Goal: Information Seeking & Learning: Learn about a topic

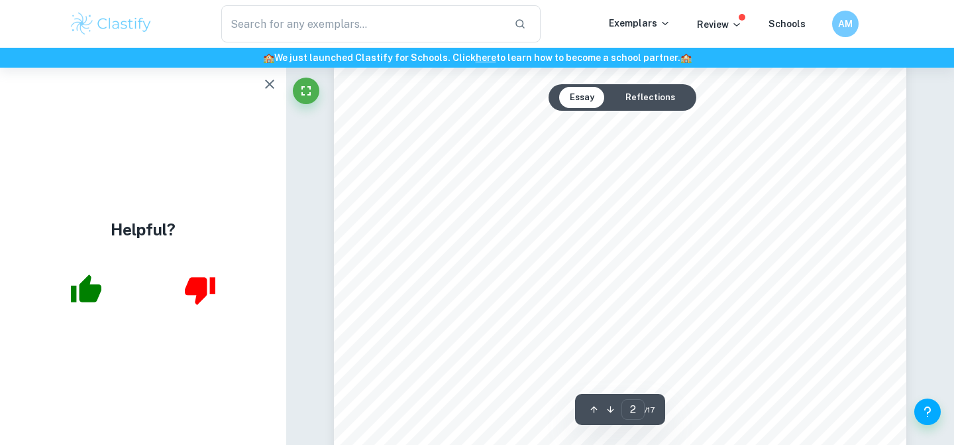
scroll to position [1279, 0]
click at [265, 86] on icon "button" at bounding box center [270, 84] width 16 height 16
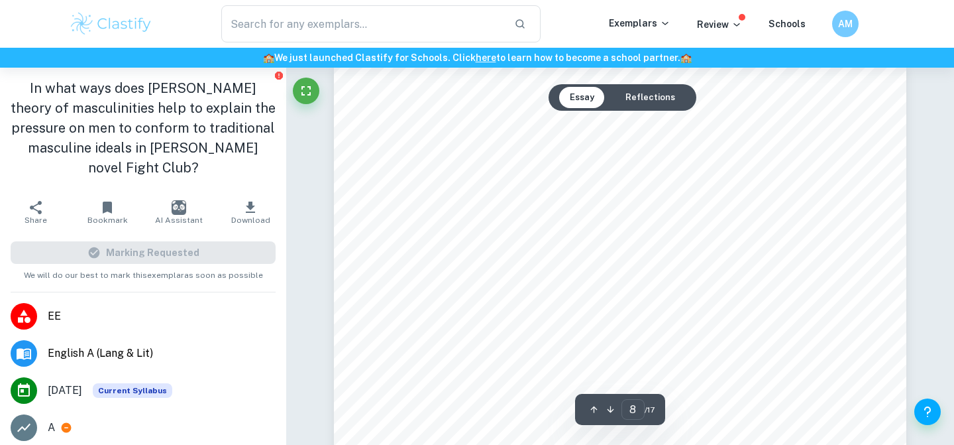
scroll to position [5830, 0]
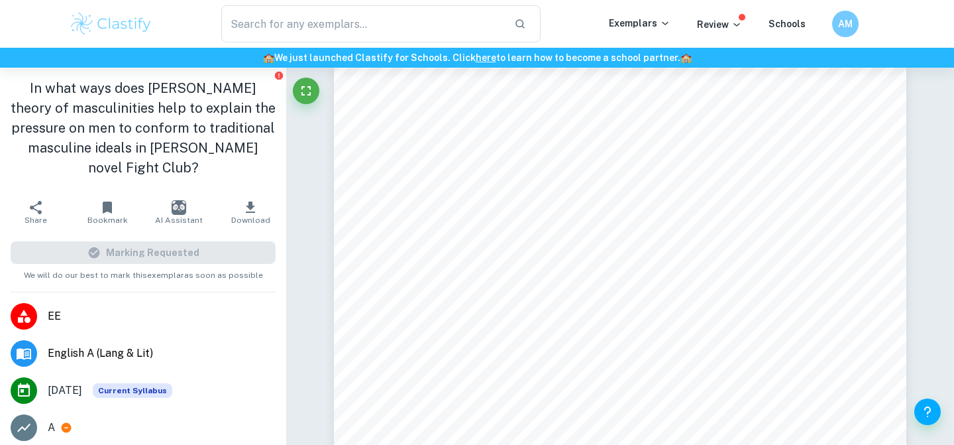
click at [129, 32] on img at bounding box center [111, 24] width 84 height 27
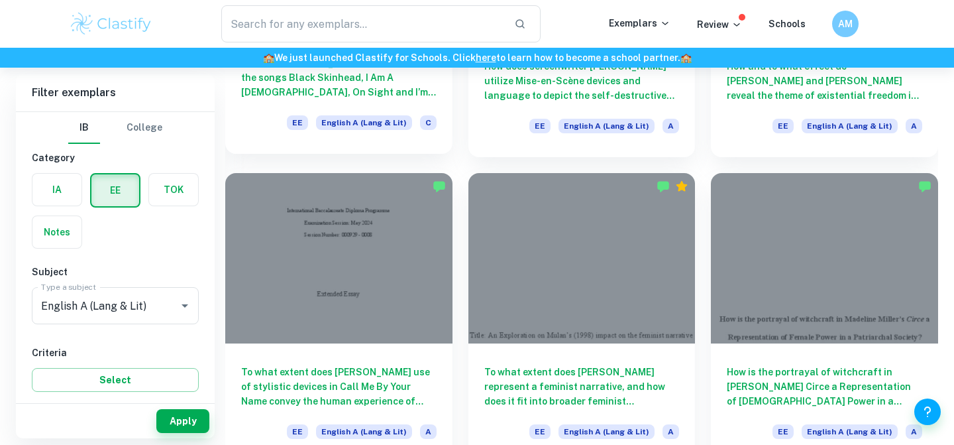
scroll to position [618, 0]
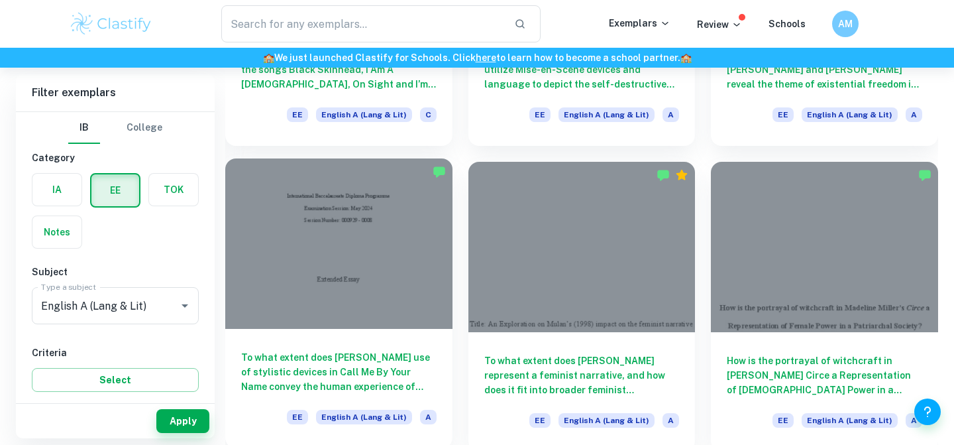
click at [409, 273] on div at bounding box center [338, 243] width 227 height 170
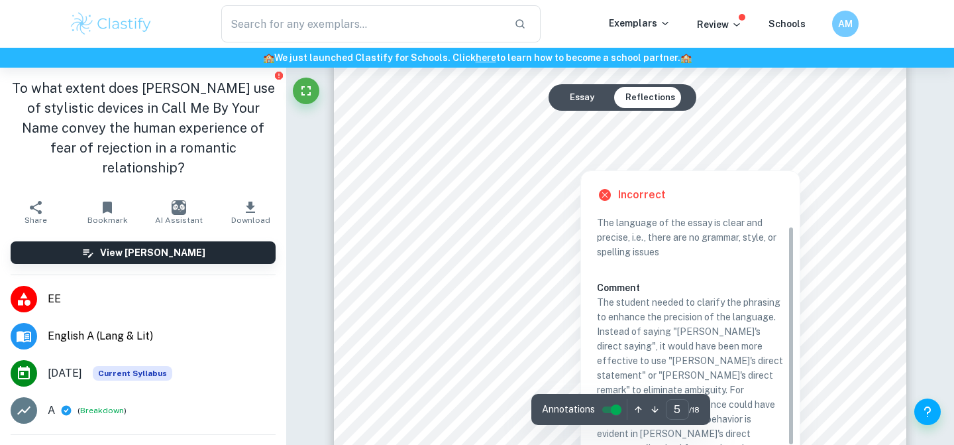
scroll to position [3740, 0]
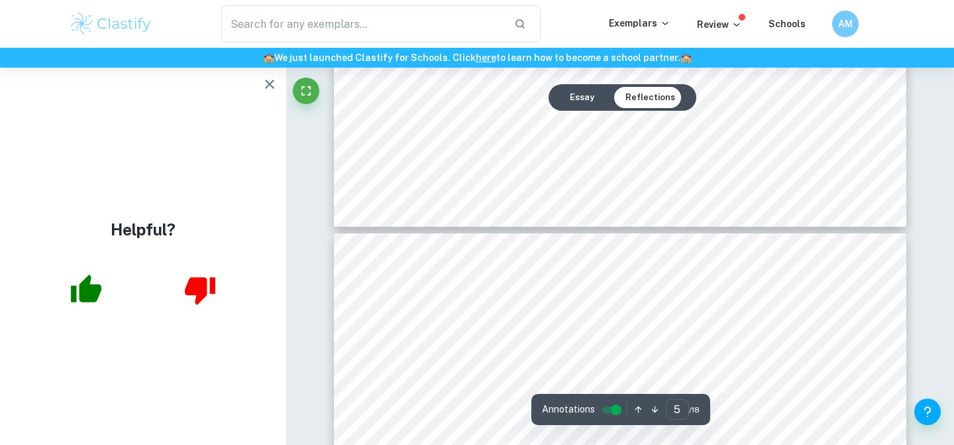
type input "6"
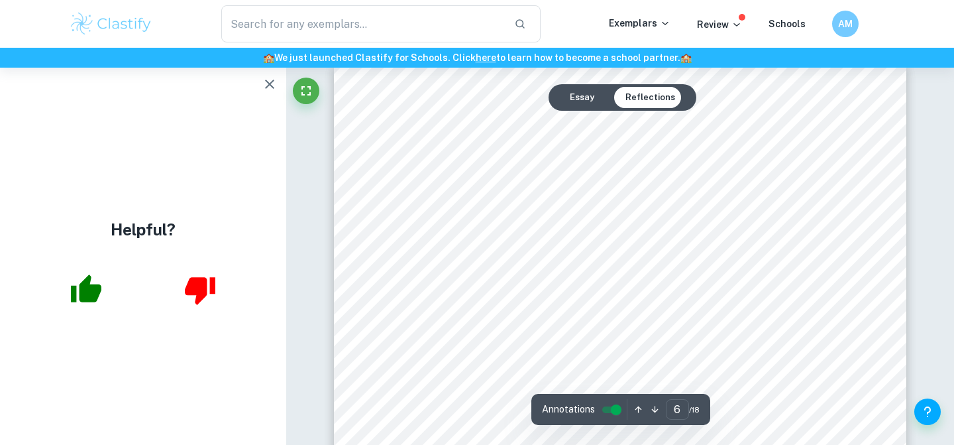
scroll to position [4189, 0]
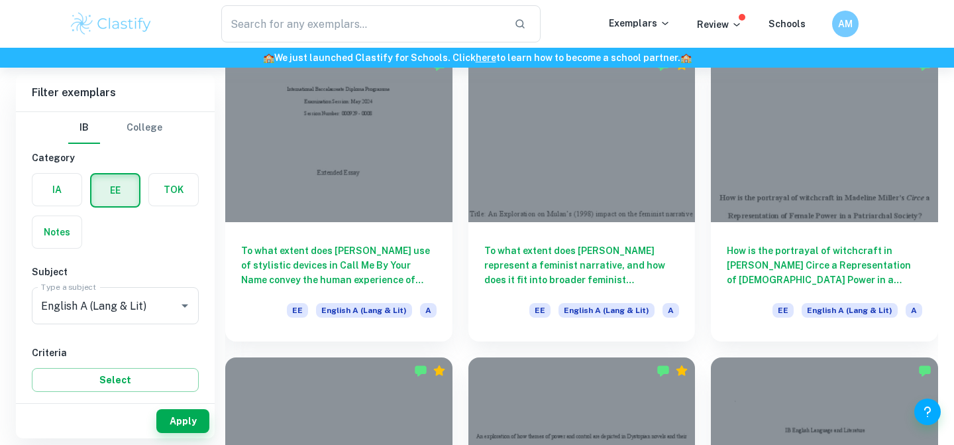
scroll to position [729, 0]
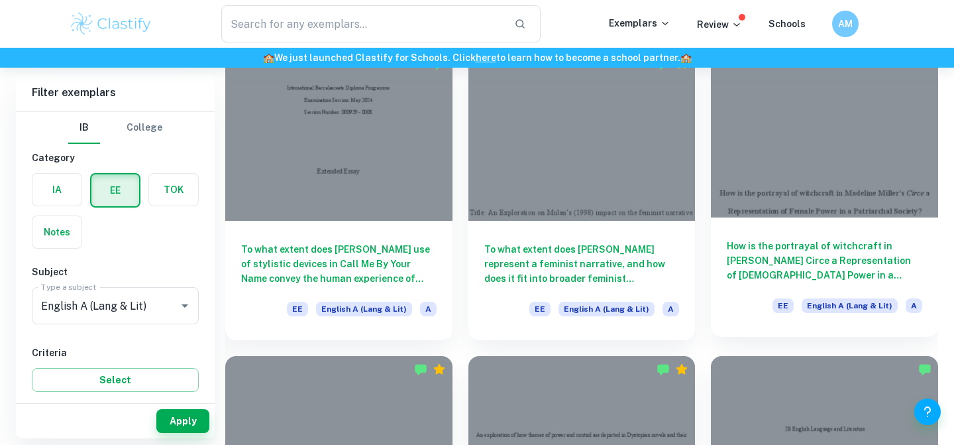
click at [838, 257] on h6 "How is the portrayal of witchcraft in [PERSON_NAME] Circe a Representation of […" at bounding box center [825, 261] width 196 height 44
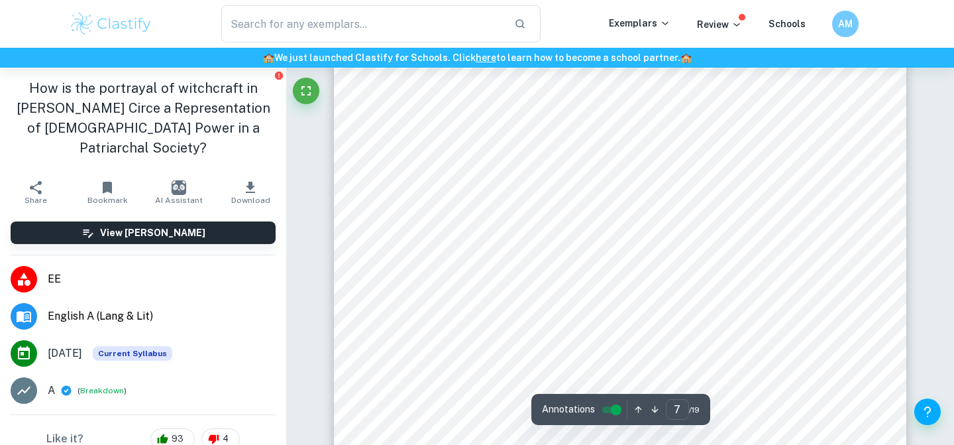
scroll to position [4680, 0]
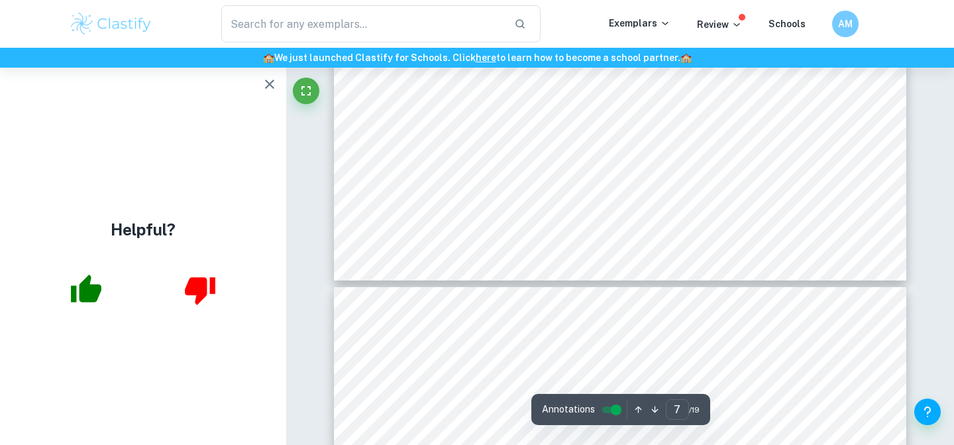
type input "8"
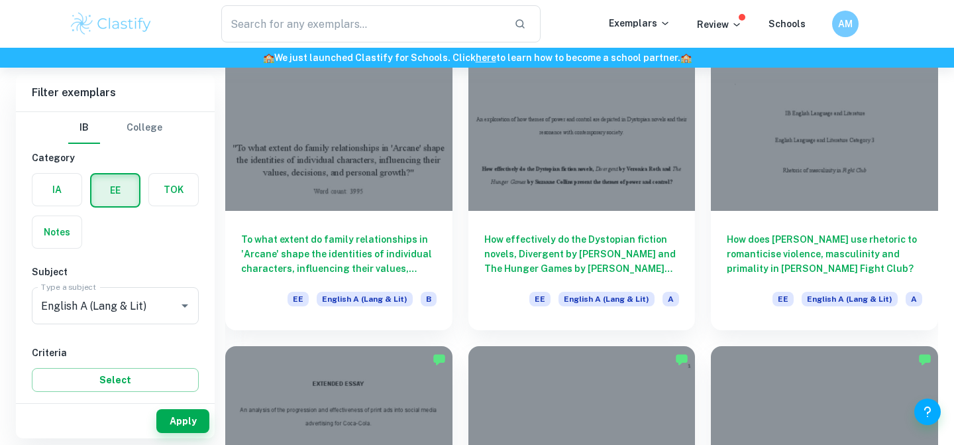
scroll to position [1048, 0]
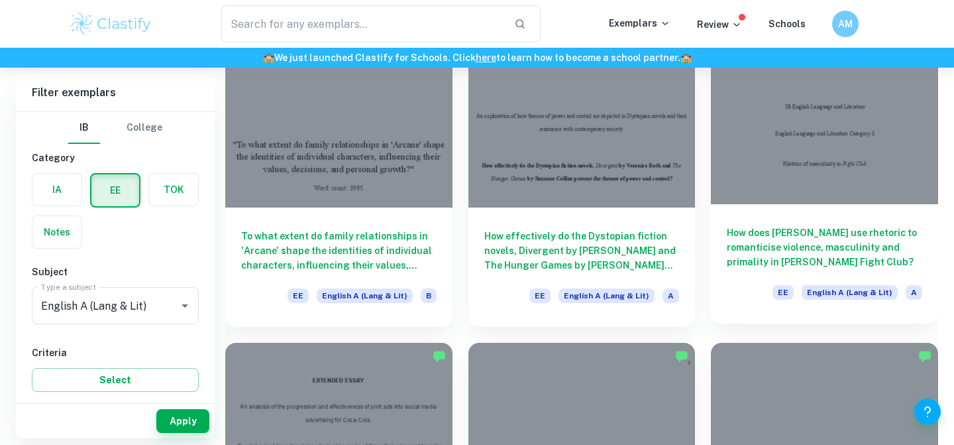
click at [776, 225] on h6 "How does Tyler Durden use rhetoric to romanticise violence, masculinity and pri…" at bounding box center [825, 247] width 196 height 44
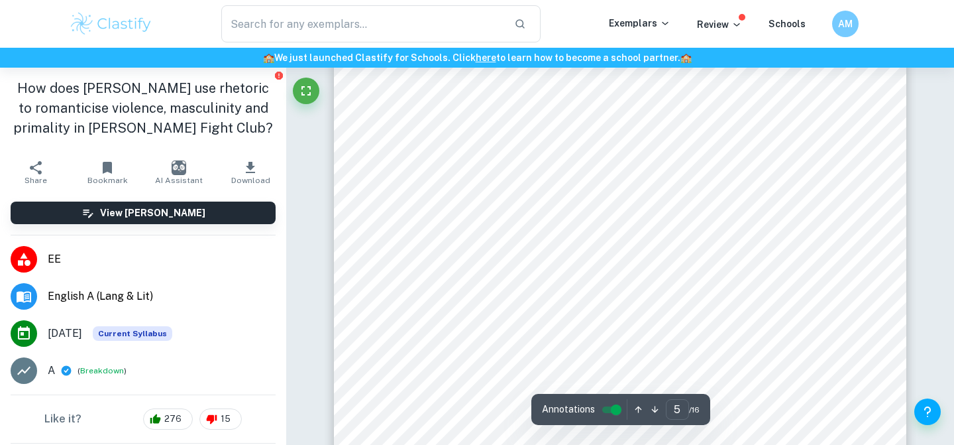
scroll to position [3254, 0]
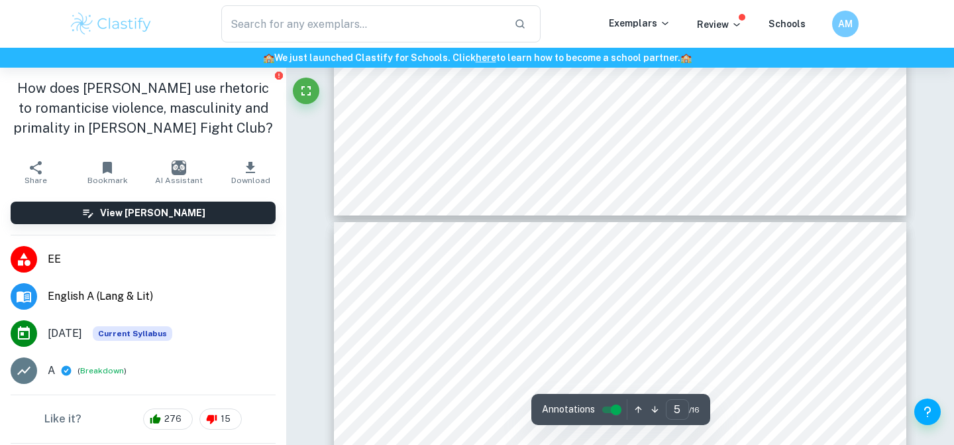
type input "6"
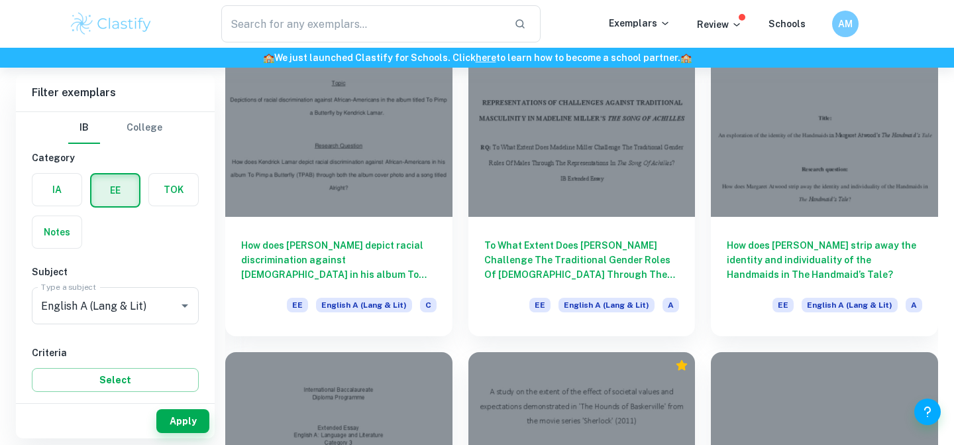
scroll to position [1961, 0]
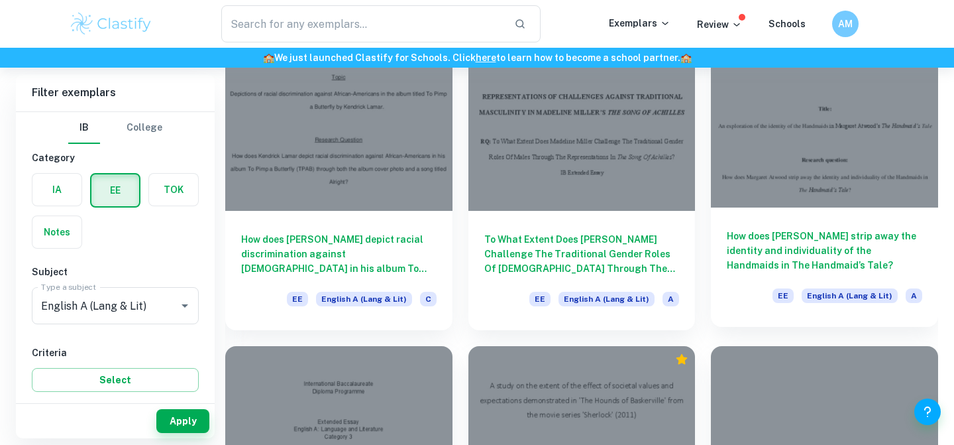
click at [746, 222] on div "How does Margaret Atwood strip away the identity and individuality of the Handm…" at bounding box center [824, 266] width 227 height 119
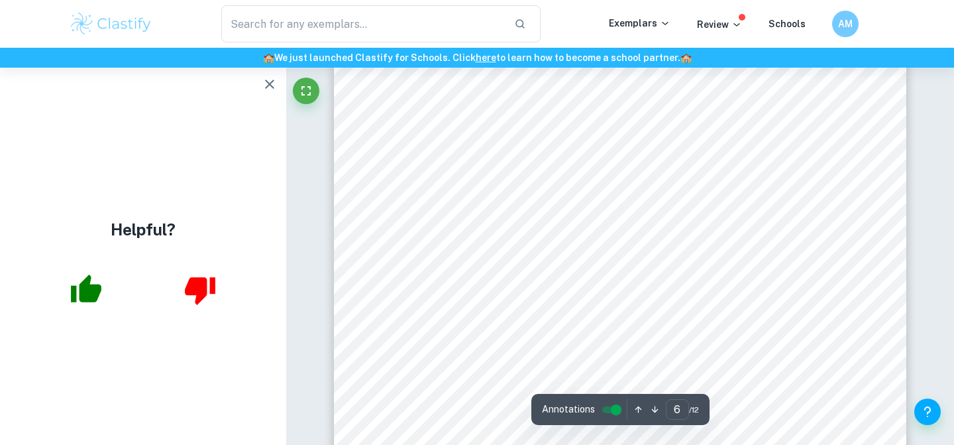
scroll to position [4201, 0]
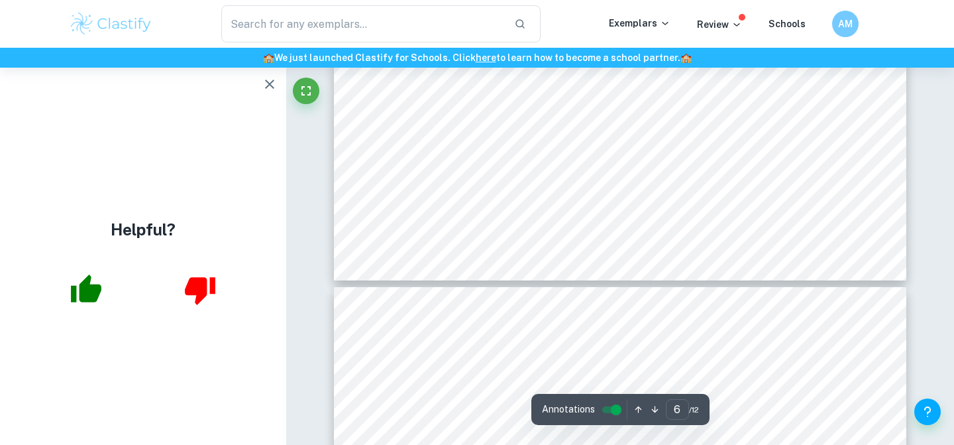
type input "7"
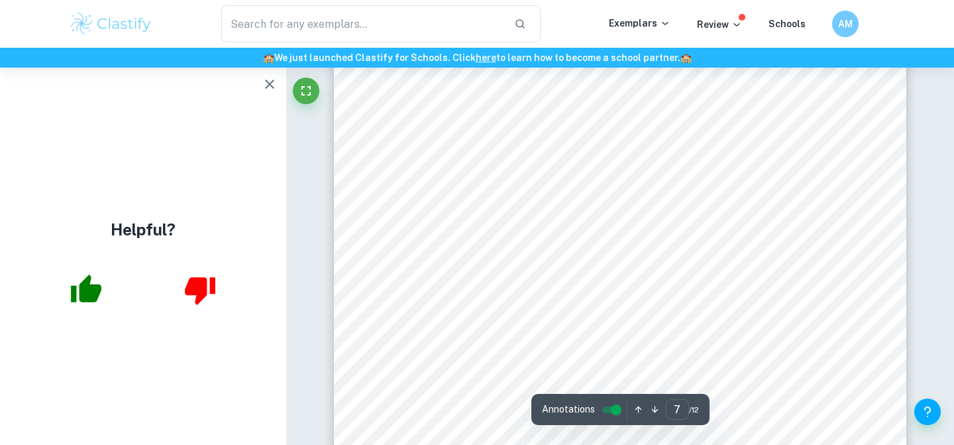
scroll to position [5075, 0]
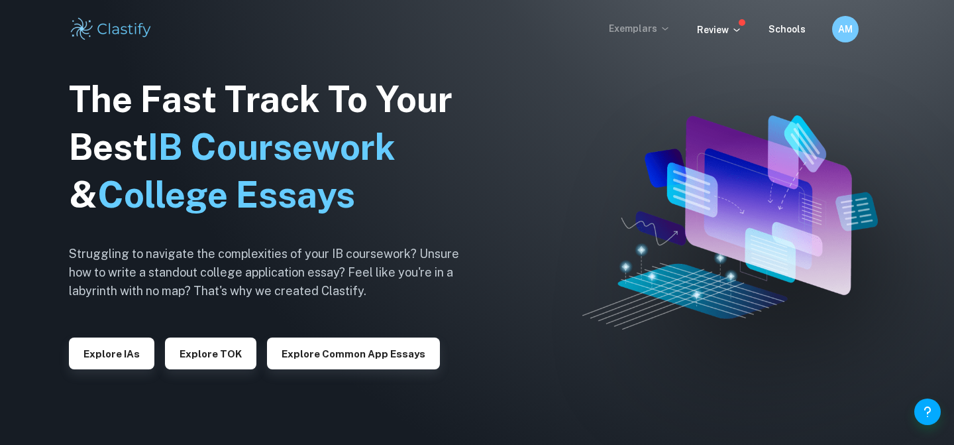
click at [659, 27] on p "Exemplars" at bounding box center [640, 28] width 62 height 15
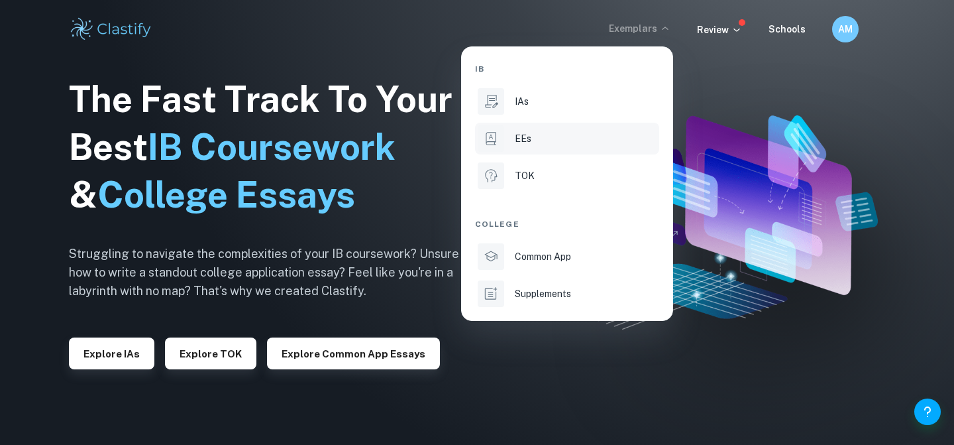
click at [514, 146] on li "EEs" at bounding box center [567, 139] width 184 height 32
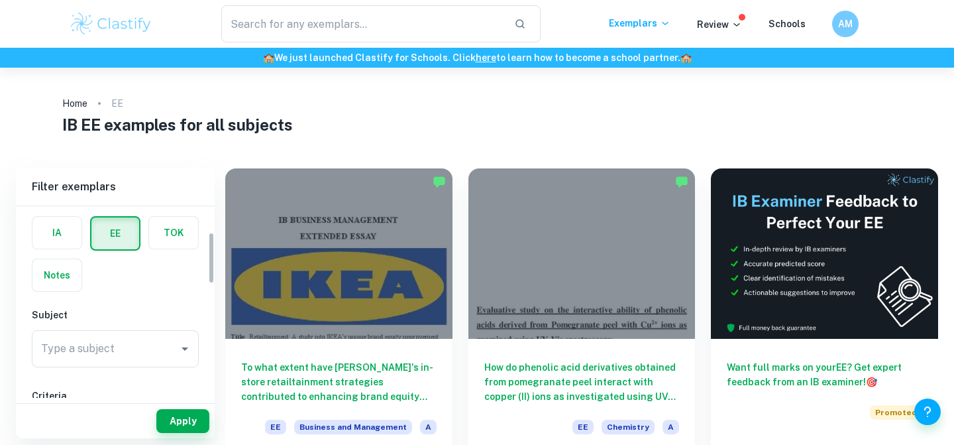
scroll to position [97, 0]
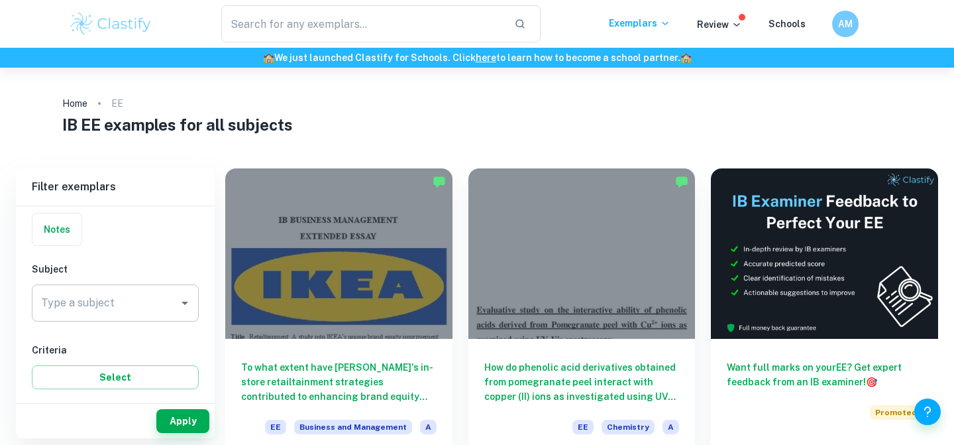
click at [120, 307] on input "Type a subject" at bounding box center [105, 302] width 135 height 25
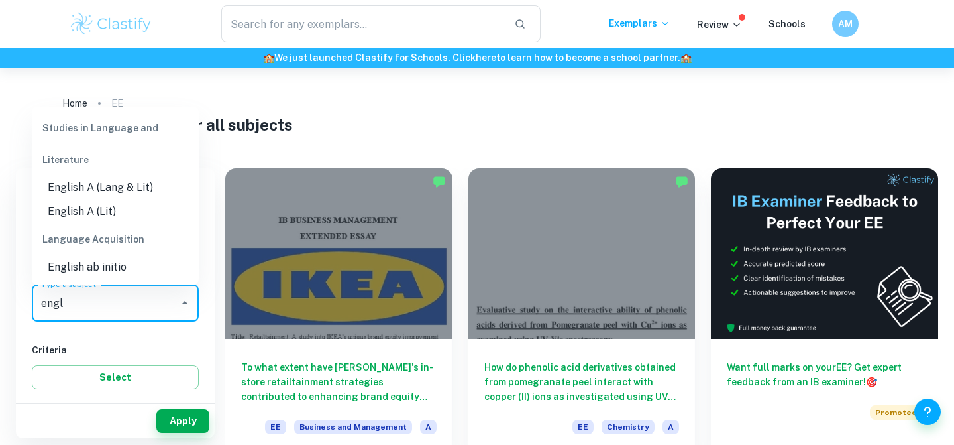
click at [119, 182] on li "English A (Lang & Lit)" at bounding box center [115, 188] width 167 height 24
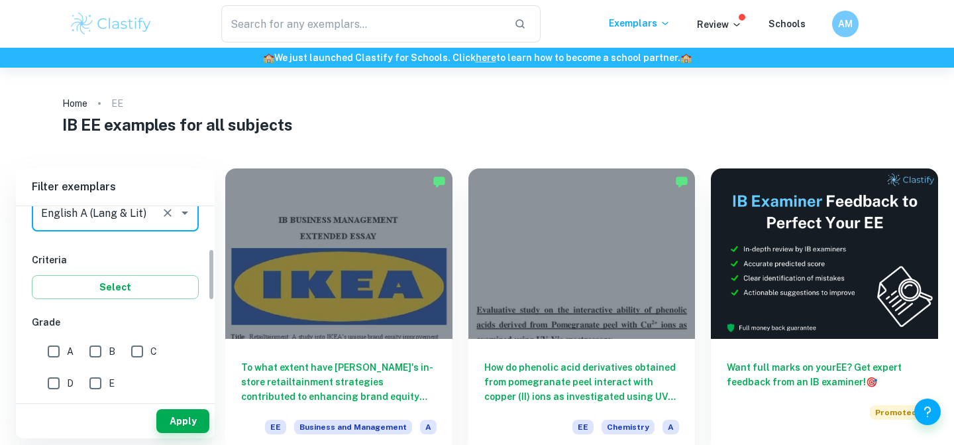
scroll to position [237, 0]
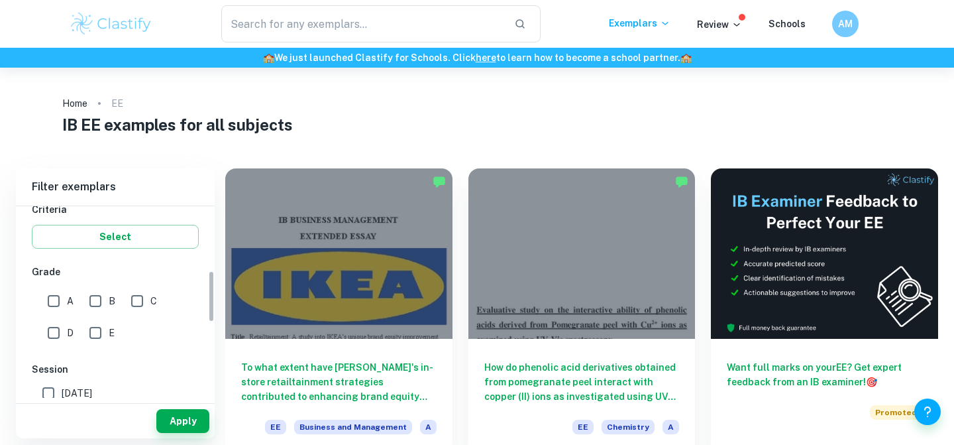
type input "English A (Lang & Lit)"
click at [54, 290] on input "A" at bounding box center [53, 301] width 27 height 27
checkbox input "true"
click at [108, 296] on input "B" at bounding box center [95, 301] width 27 height 27
checkbox input "true"
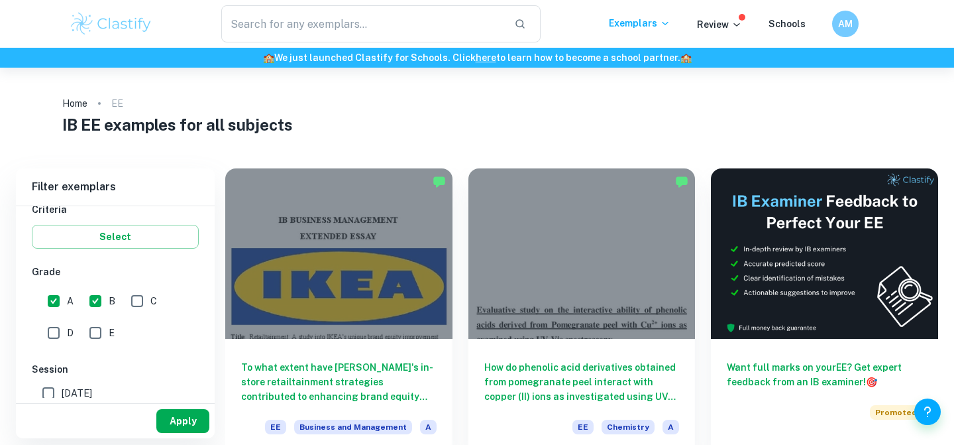
click at [184, 415] on button "Apply" at bounding box center [182, 421] width 53 height 24
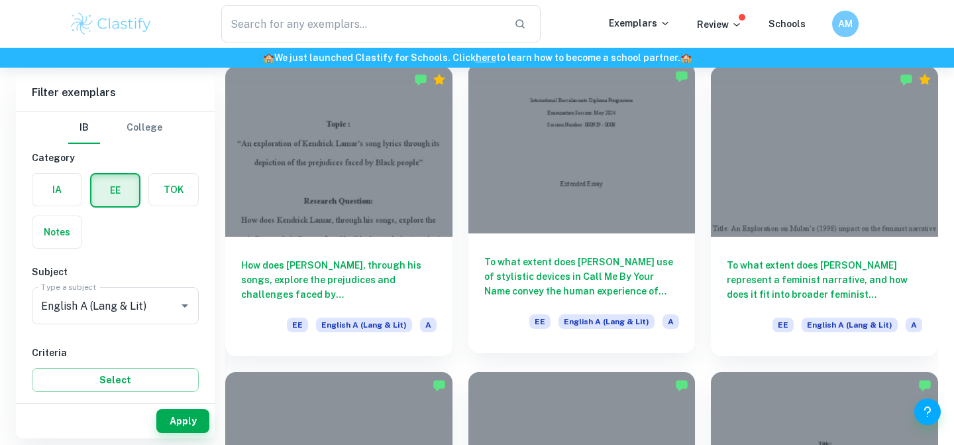
scroll to position [1043, 0]
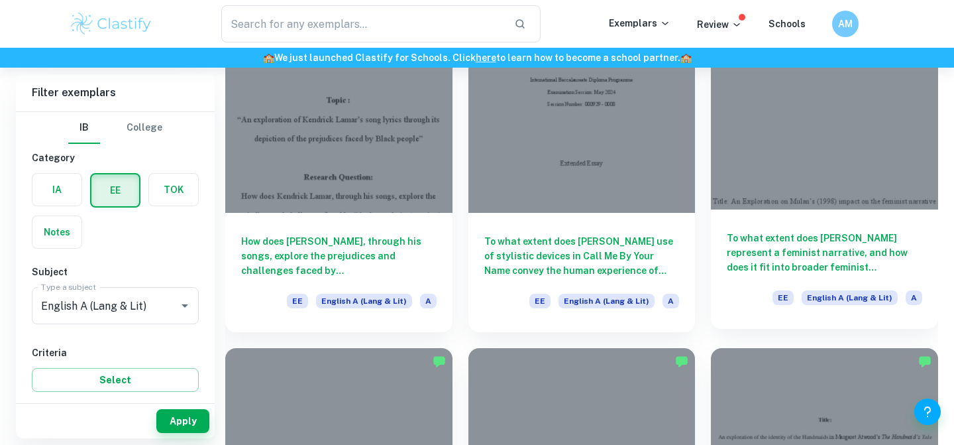
click at [807, 241] on h6 "To what extent does Mulan represent a feminist narrative, and how does it fit i…" at bounding box center [825, 253] width 196 height 44
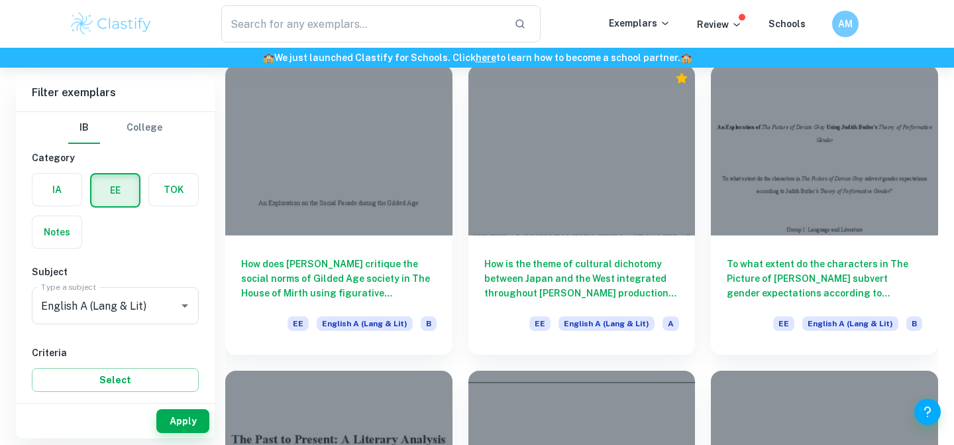
scroll to position [1939, 0]
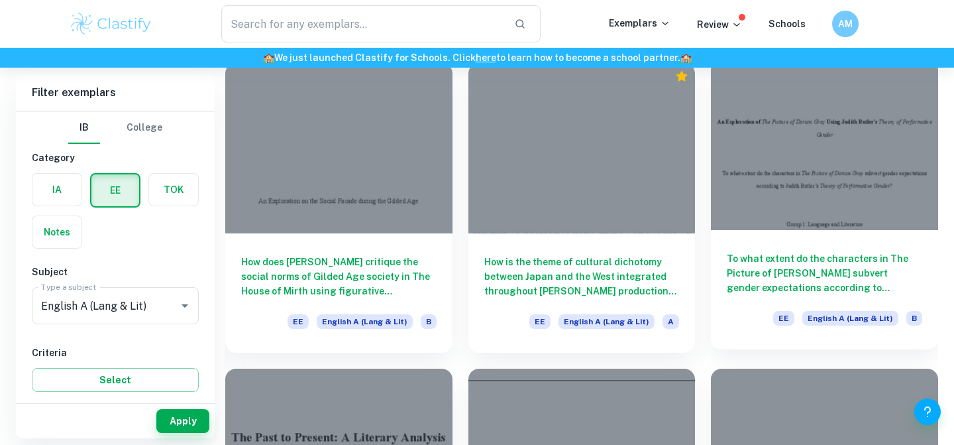
click at [763, 266] on h6 "To what extent do the characters in The Picture of [PERSON_NAME] subvert gender…" at bounding box center [825, 273] width 196 height 44
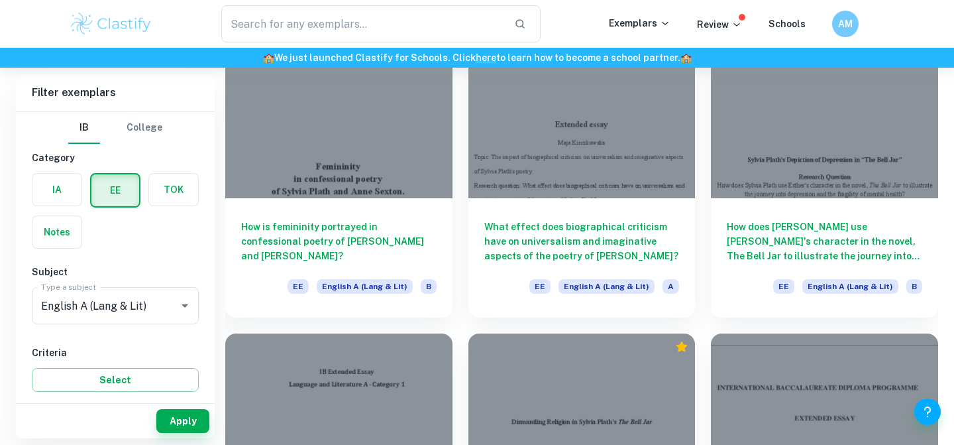
scroll to position [2586, 0]
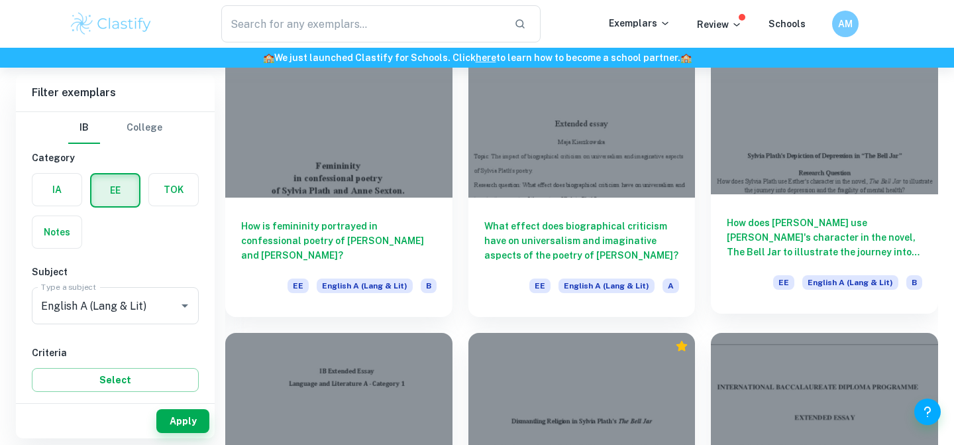
click at [760, 253] on h6 "How does Sylvia Plath use Esther's character in the novel, The Bell Jar to illu…" at bounding box center [825, 237] width 196 height 44
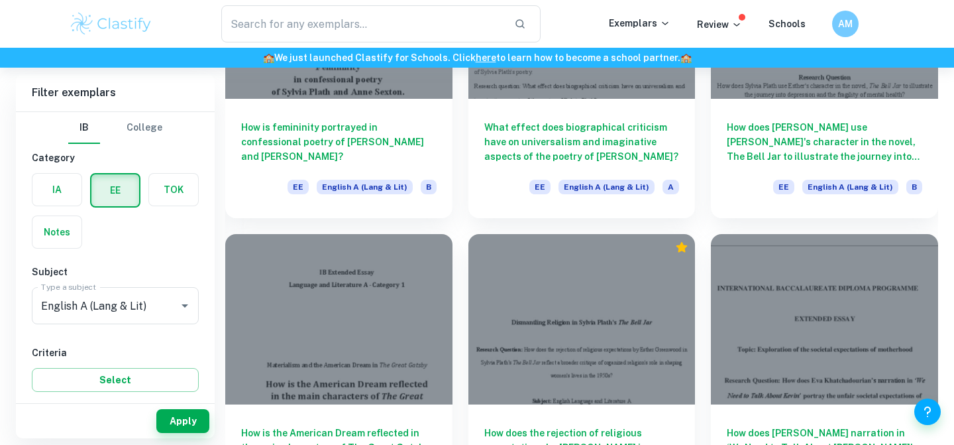
scroll to position [2706, 0]
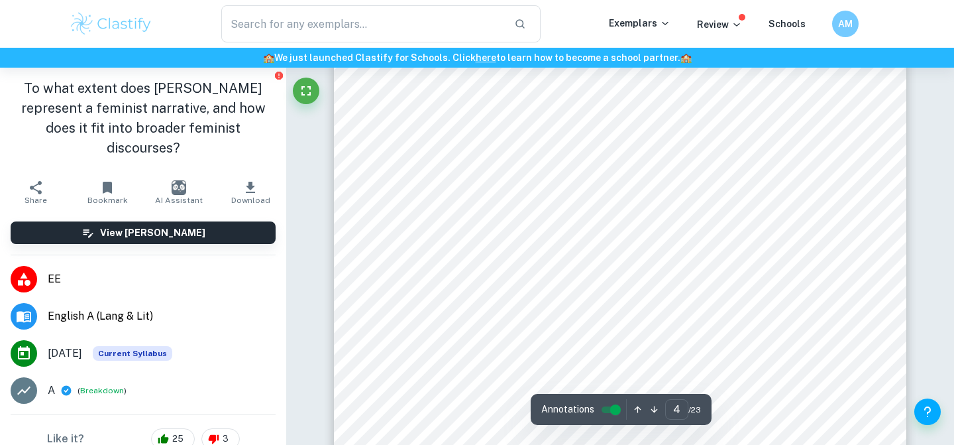
scroll to position [2617, 0]
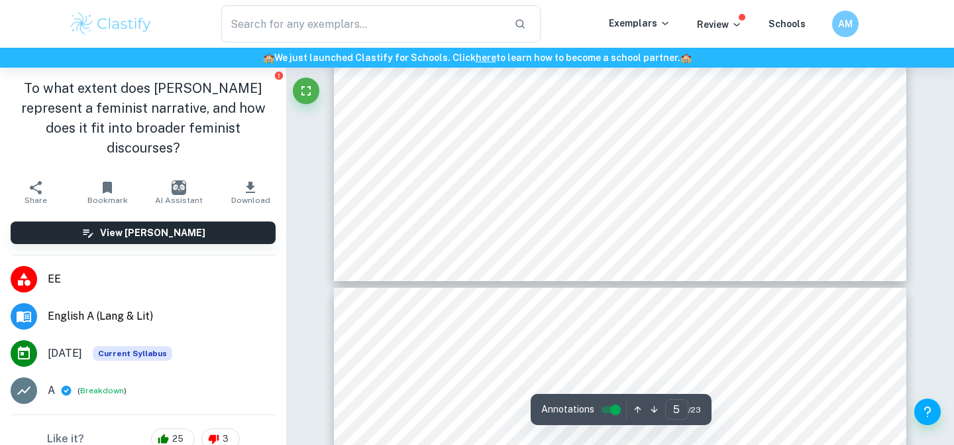
type input "6"
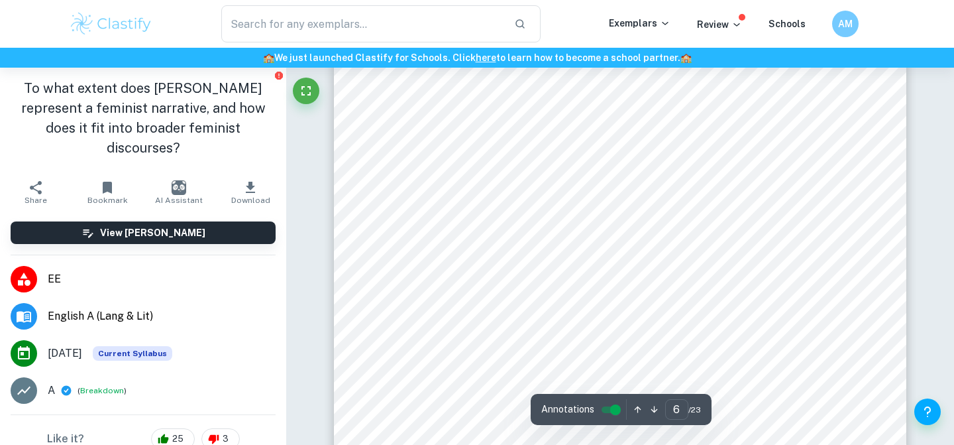
scroll to position [4599, 0]
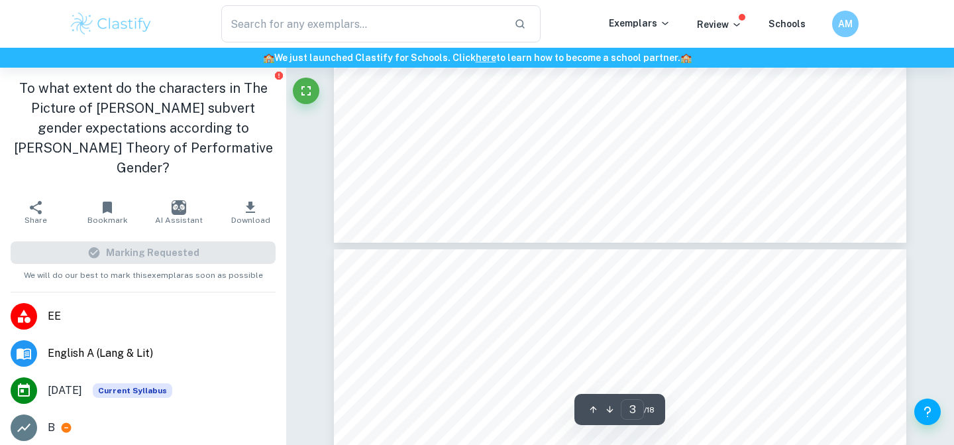
type input "4"
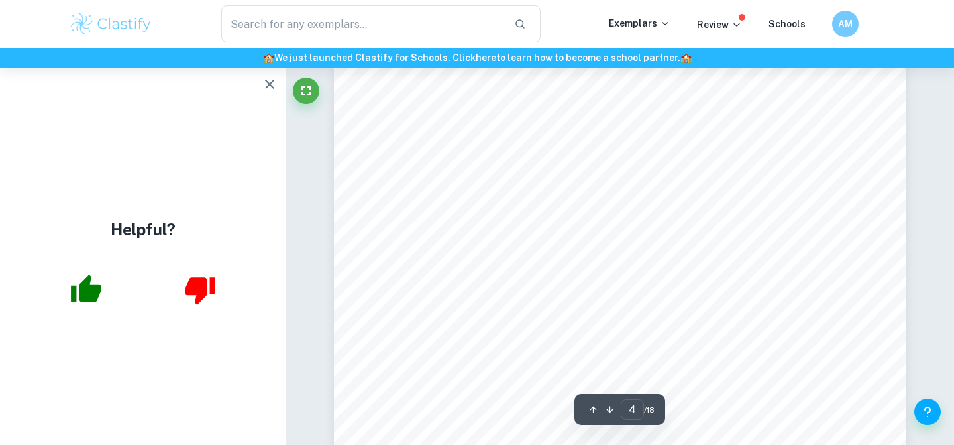
scroll to position [2564, 0]
click at [266, 85] on icon "button" at bounding box center [270, 84] width 16 height 16
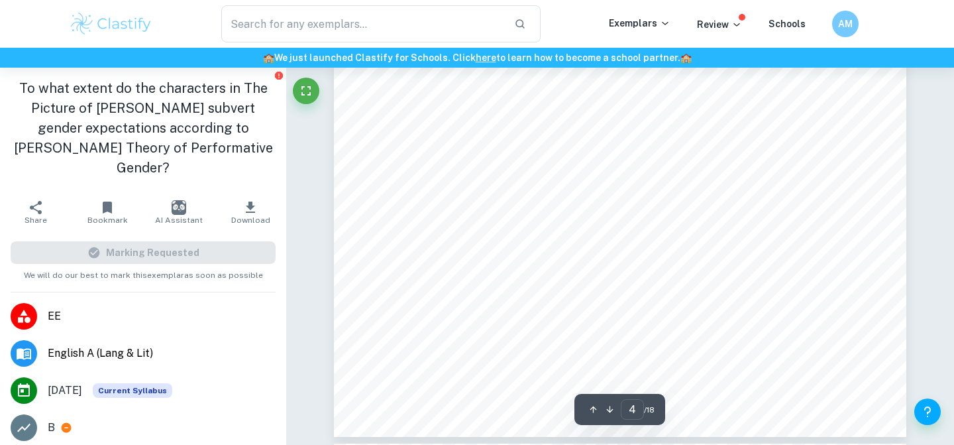
scroll to position [2724, 0]
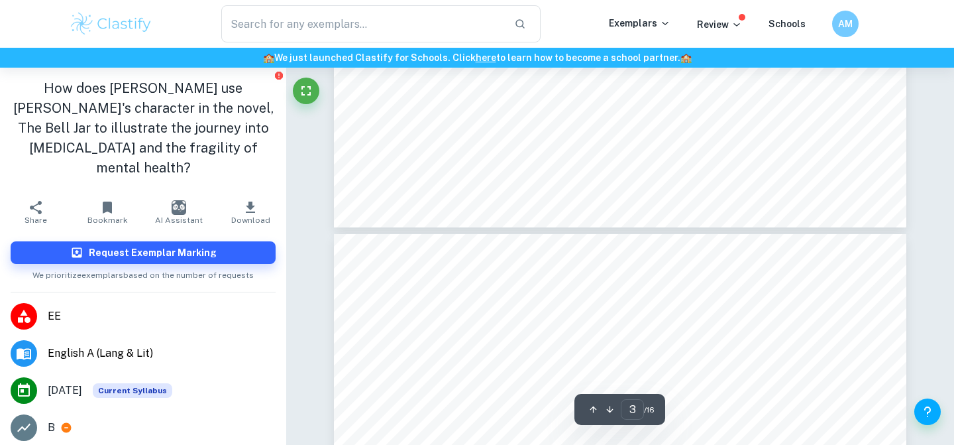
type input "4"
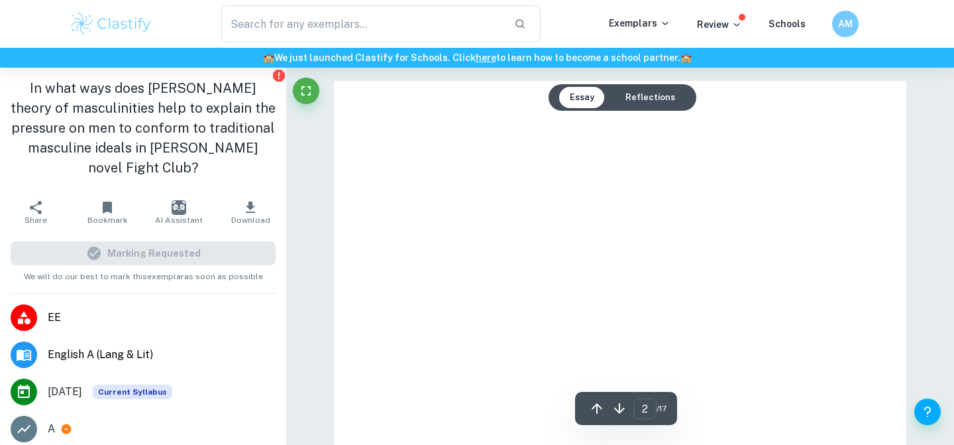
scroll to position [5830, 0]
